Goal: Information Seeking & Learning: Learn about a topic

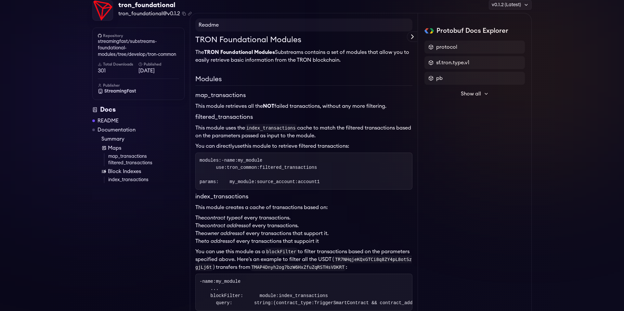
scroll to position [45, 0]
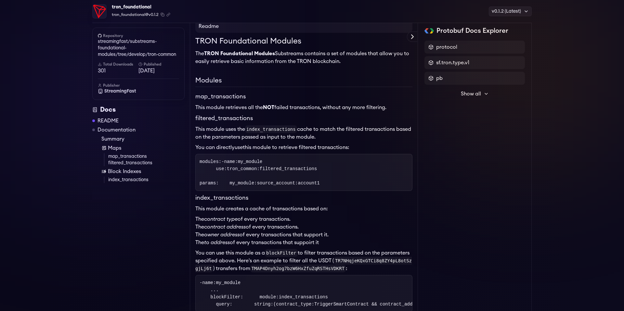
click at [358, 160] on pre "modules : - name : my_module use : tron_common:filtered_transactions params : m…" at bounding box center [303, 172] width 217 height 37
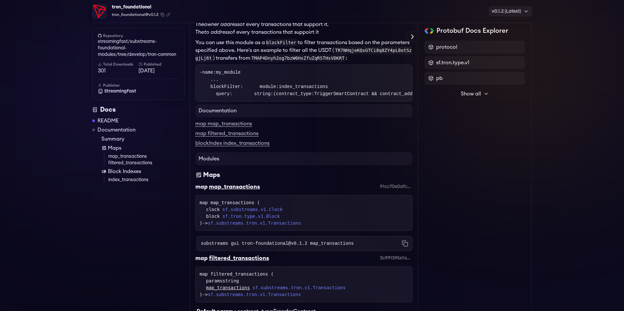
scroll to position [0, 0]
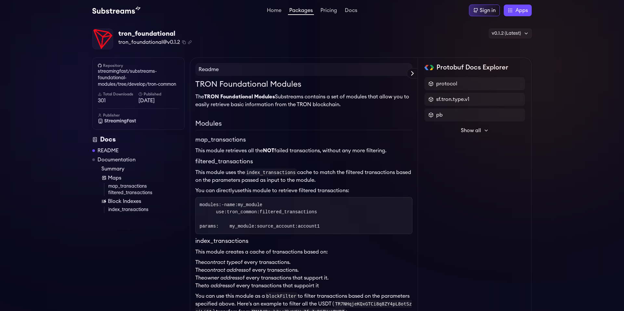
click at [279, 113] on div "TRON Foundational Modules The TRON Foundational Modules Substreams contains a s…" at bounding box center [303, 217] width 217 height 277
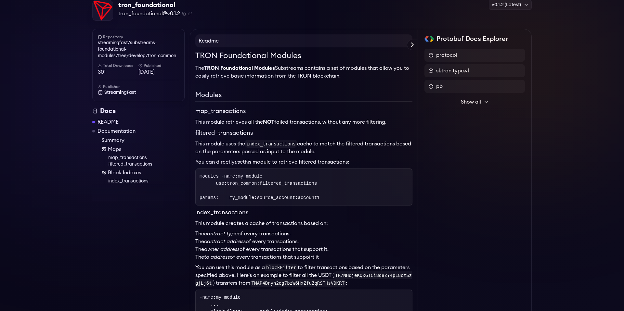
scroll to position [36, 0]
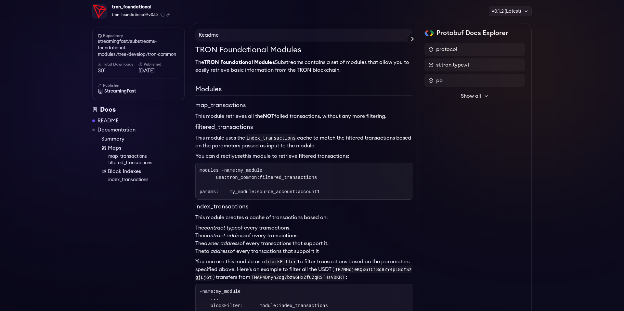
click at [269, 104] on h3 "map_transactions" at bounding box center [303, 105] width 217 height 9
click at [266, 102] on h3 "map_transactions" at bounding box center [303, 105] width 217 height 9
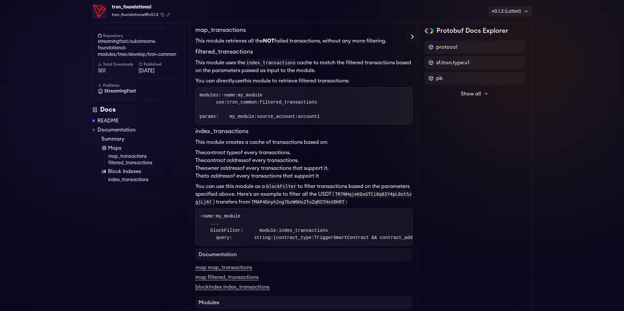
scroll to position [113, 0]
click at [278, 104] on span "tron_common:filtered_transactions" at bounding box center [272, 100] width 90 height 5
copy span "filtered_transactions"
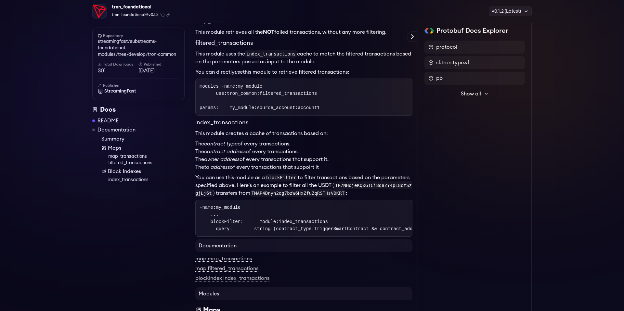
scroll to position [122, 0]
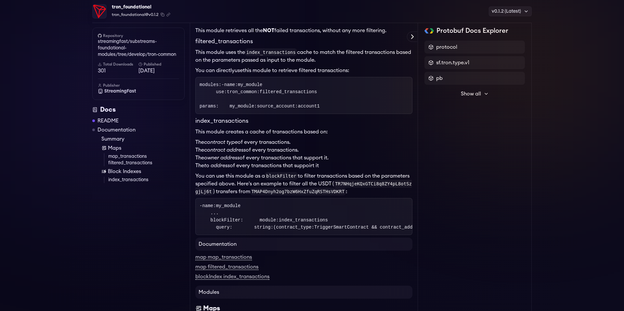
click at [134, 163] on link "filtered_transactions" at bounding box center [146, 163] width 76 height 6
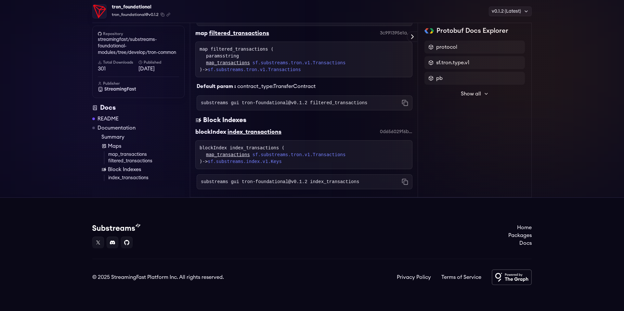
scroll to position [476, 0]
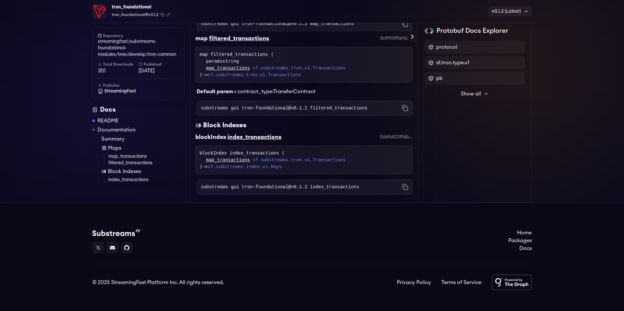
click at [252, 111] on code "substreams gui tron-foundational@v0.1.2 filtered_transactions" at bounding box center [284, 108] width 166 height 6
click at [355, 130] on div "Block Indexes" at bounding box center [303, 125] width 217 height 9
click at [406, 111] on icon "Copy command to clipboard" at bounding box center [405, 108] width 6 height 6
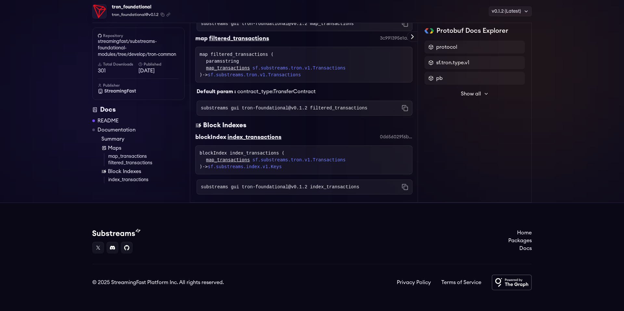
click at [313, 156] on div "Modules Maps map map_transactions 91cc70e0afca9443e1cb1e9d2992b314ee0a8307 map …" at bounding box center [303, 64] width 217 height 265
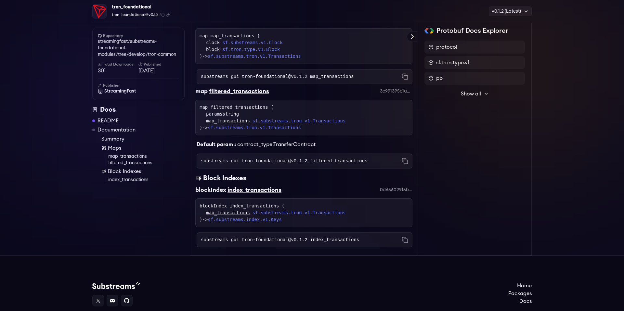
click at [310, 112] on div "Modules Maps map map_transactions 91cc70e0afca9443e1cb1e9d2992b314ee0a8307 map …" at bounding box center [303, 117] width 217 height 265
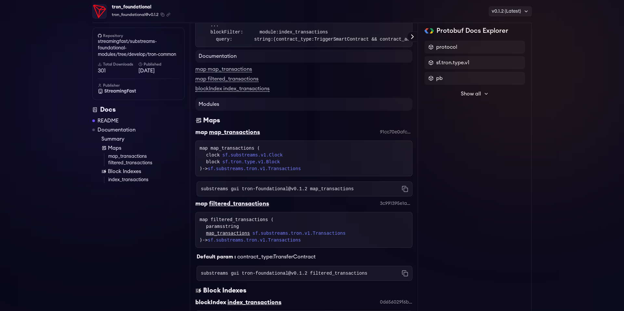
scroll to position [262, 0]
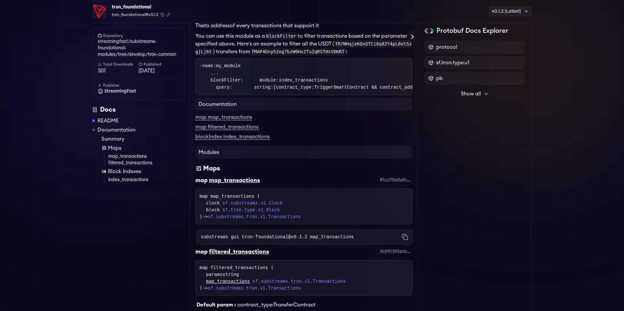
click at [281, 131] on div "map filtered_transactions" at bounding box center [303, 127] width 217 height 8
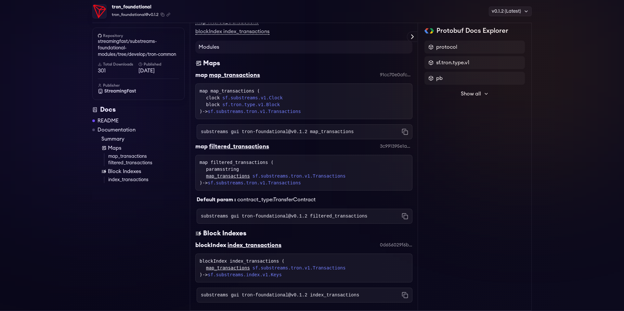
scroll to position [393, 0]
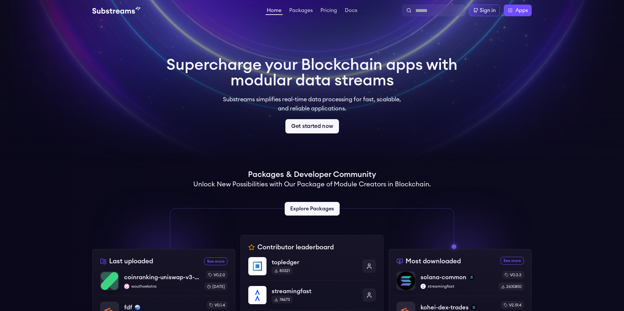
click at [305, 132] on link "Get started now" at bounding box center [312, 126] width 54 height 14
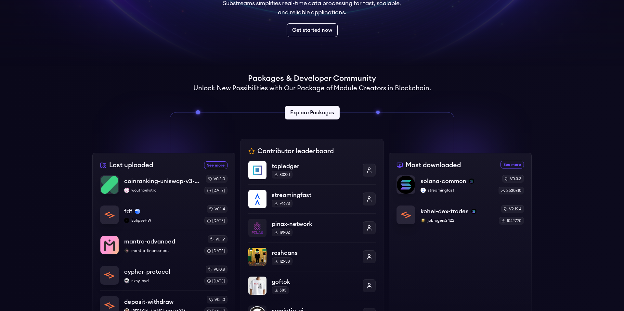
scroll to position [100, 0]
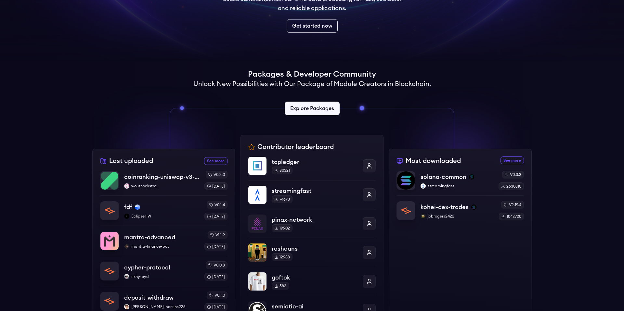
click at [211, 83] on h2 "Unlock New Possibilities with Our Package of Module Creators in Blockchain." at bounding box center [312, 84] width 238 height 9
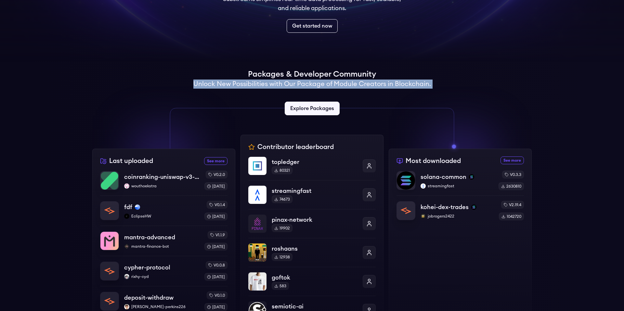
click at [89, 106] on div "Supercharge your Blockchain apps with modular data streams Substreams simplifie…" at bounding box center [312, 230] width 624 height 620
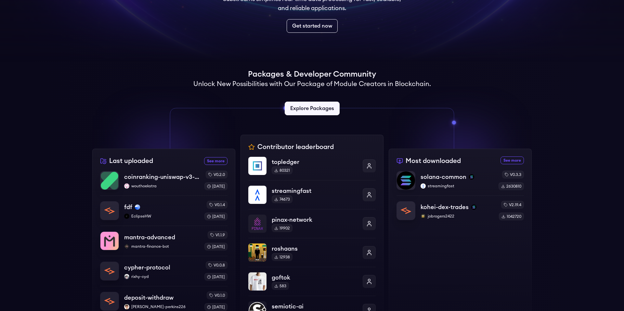
scroll to position [218, 0]
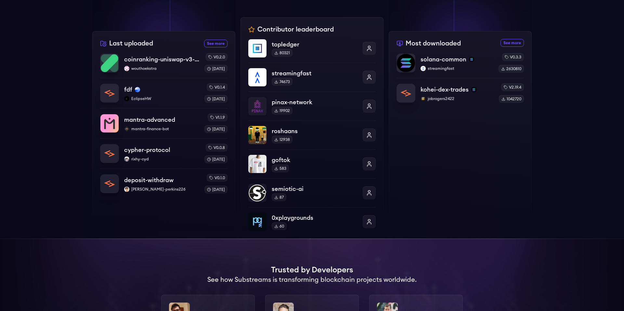
click at [71, 106] on div "Supercharge your Blockchain apps with modular data streams Substreams simplifie…" at bounding box center [312, 113] width 624 height 620
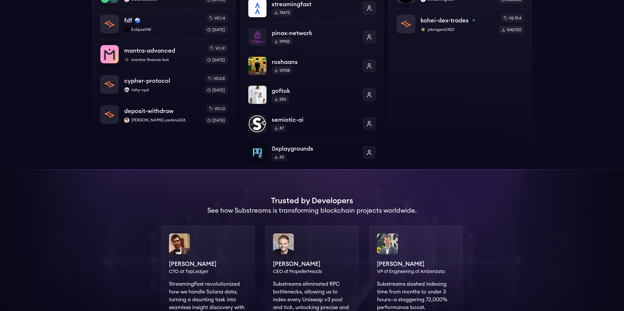
scroll to position [329, 0]
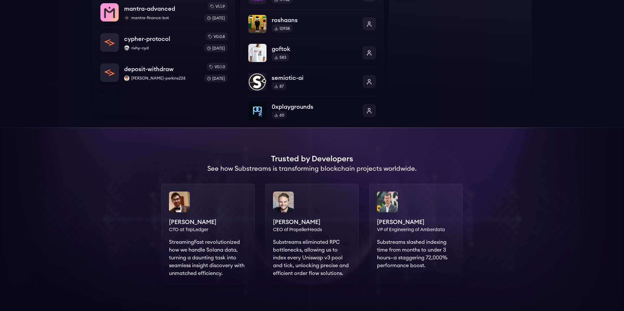
click at [73, 157] on div at bounding box center [312, 219] width 624 height 183
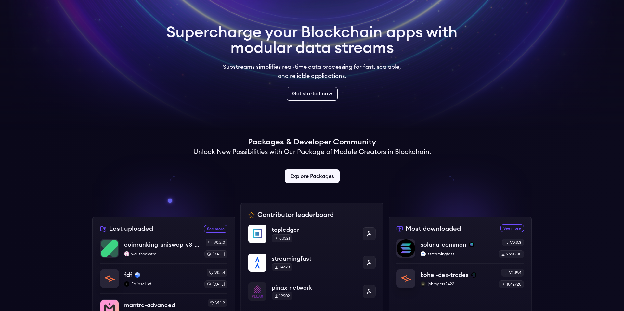
scroll to position [0, 0]
